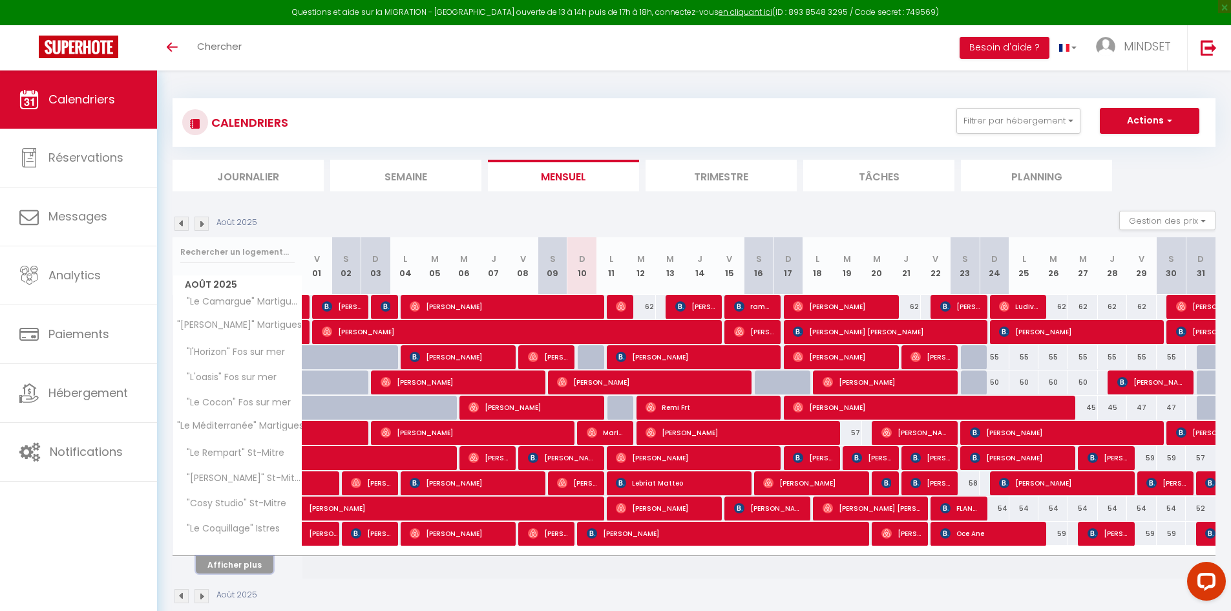
click at [245, 563] on button "Afficher plus" at bounding box center [235, 564] width 78 height 17
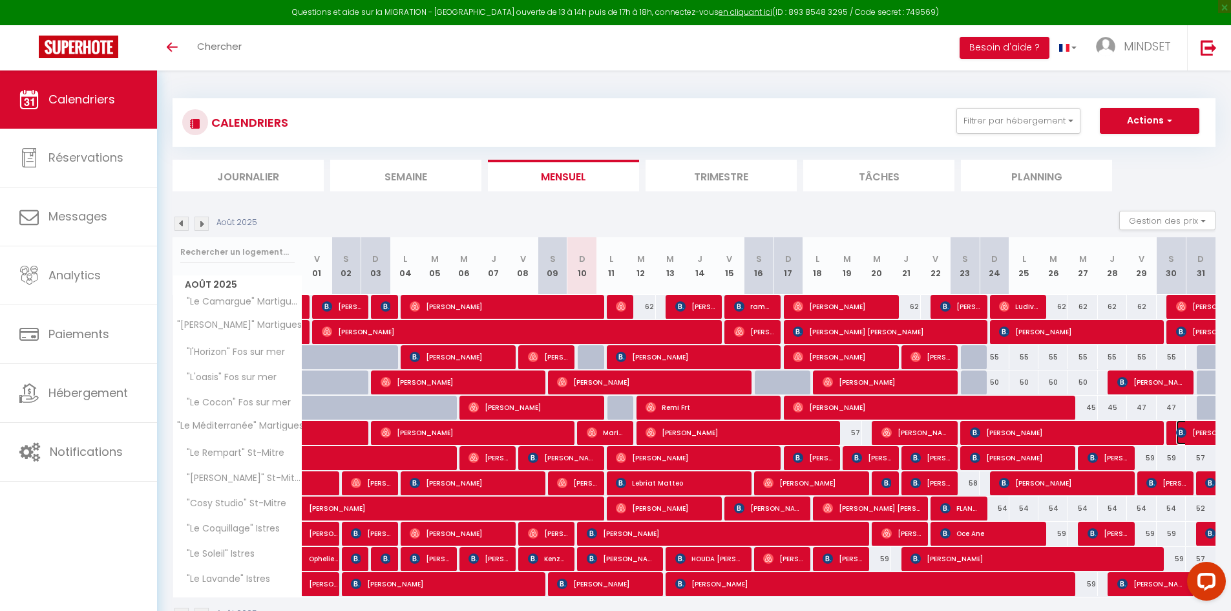
select select "OK"
select select "KO"
select select "0"
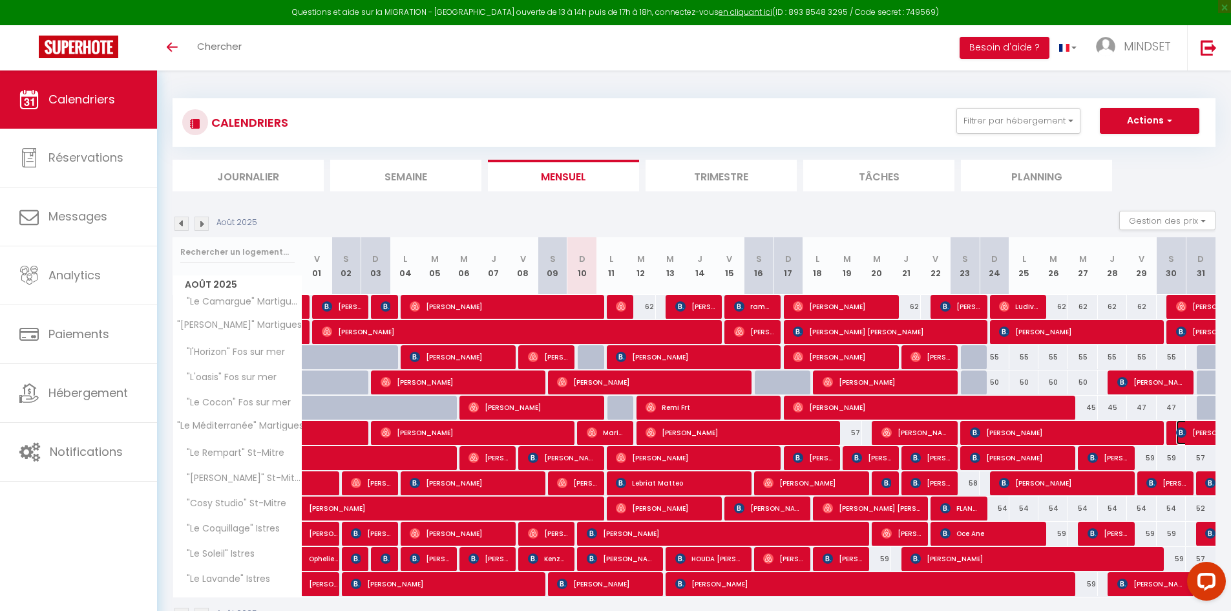
select select "1"
select select
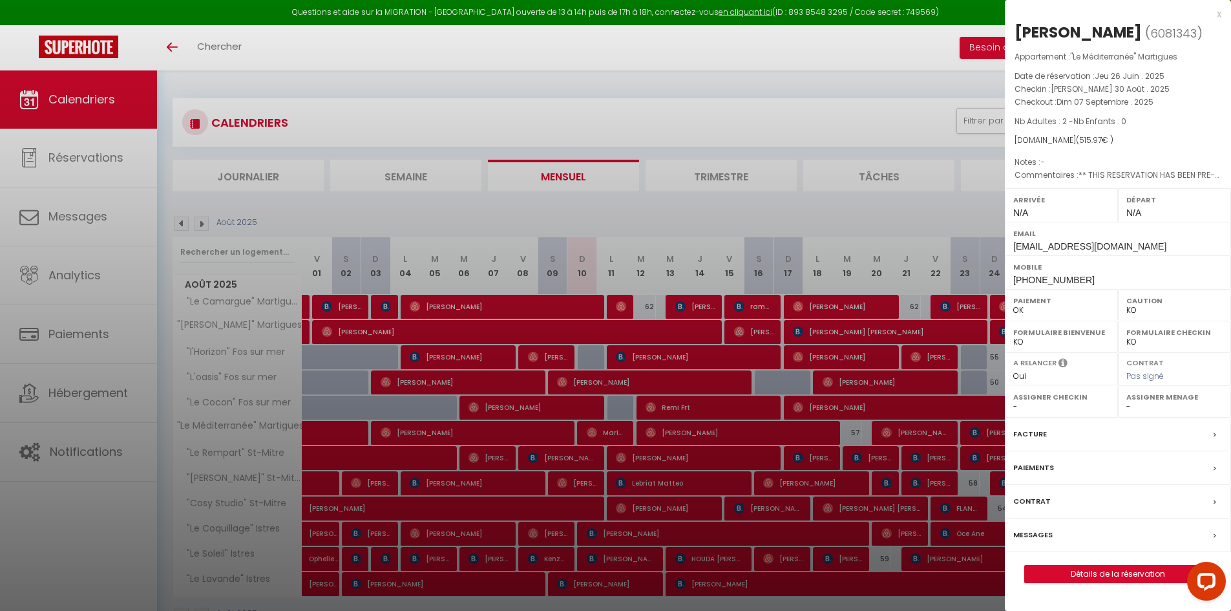
click at [1220, 13] on div "x" at bounding box center [1113, 14] width 216 height 16
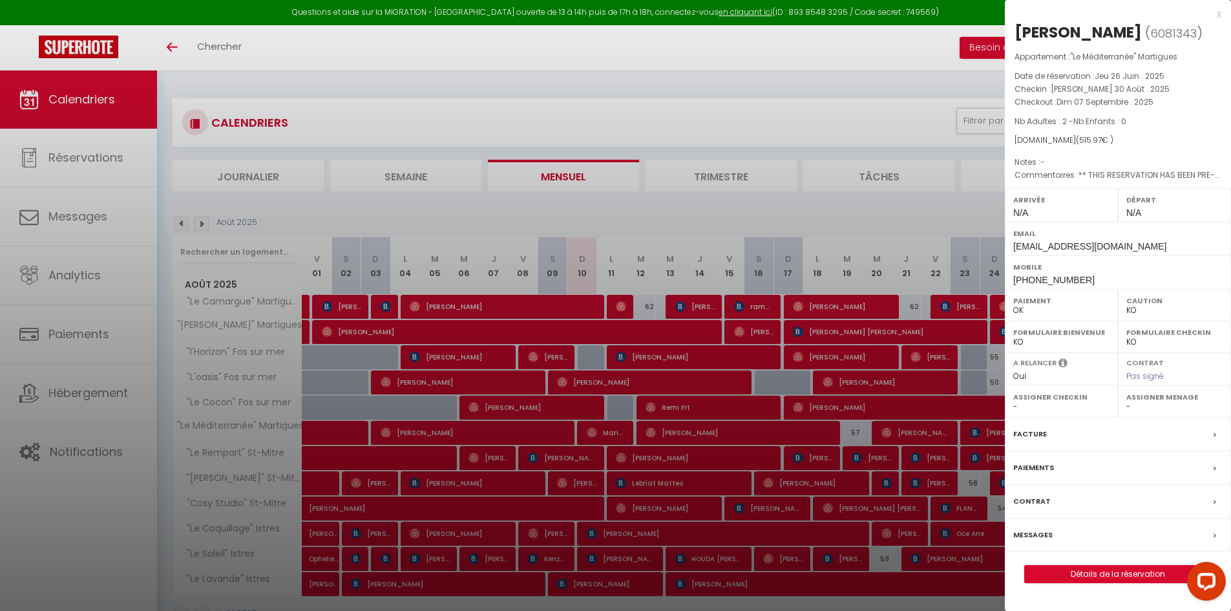
click at [1218, 16] on div "x" at bounding box center [1113, 14] width 216 height 16
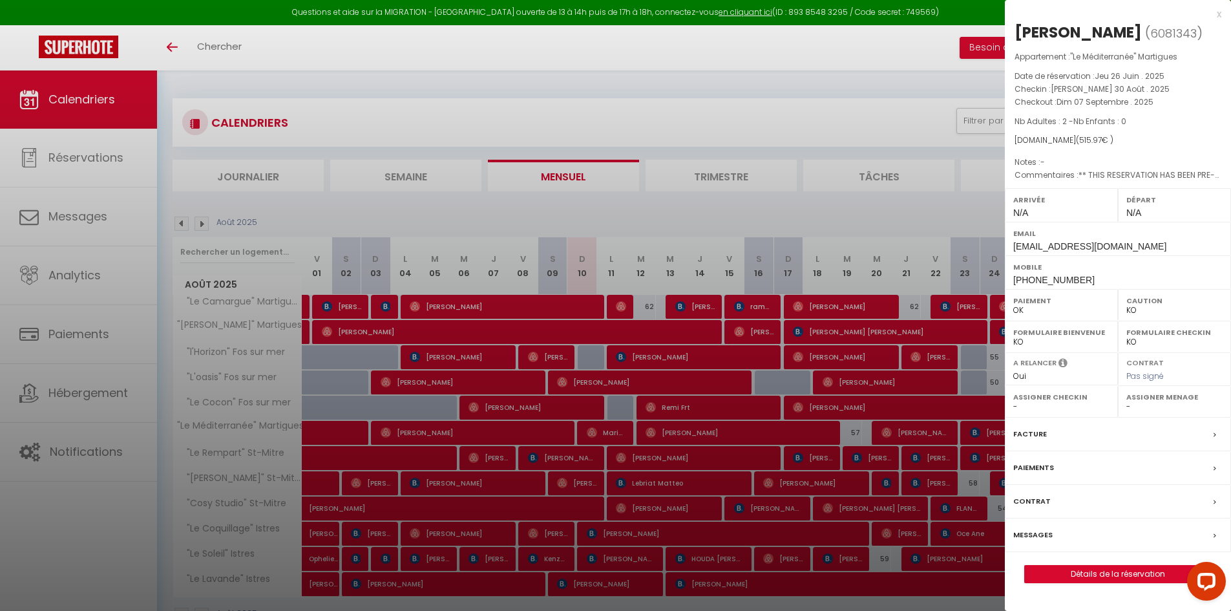
click at [1218, 14] on div "x" at bounding box center [1113, 14] width 216 height 16
